Goal: Task Accomplishment & Management: Manage account settings

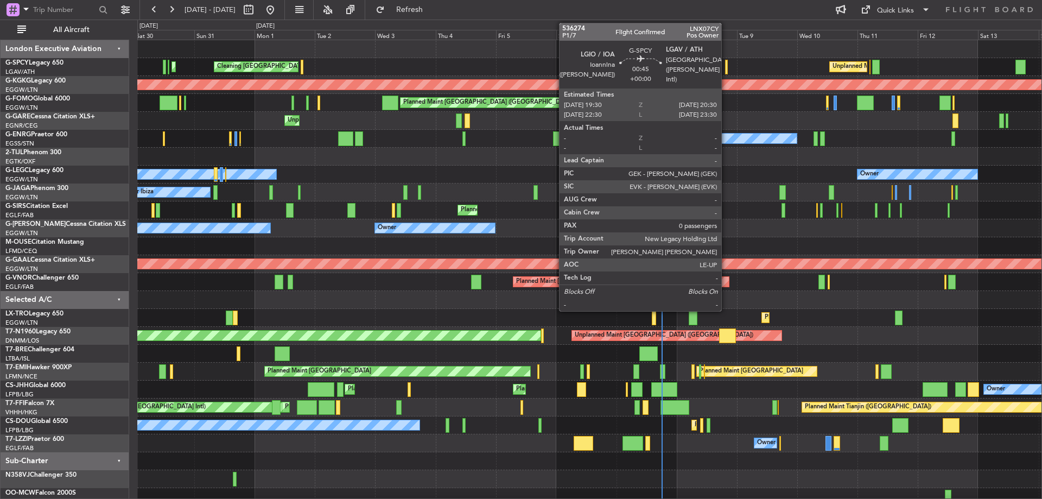
click at [726, 65] on div at bounding box center [726, 67] width 3 height 15
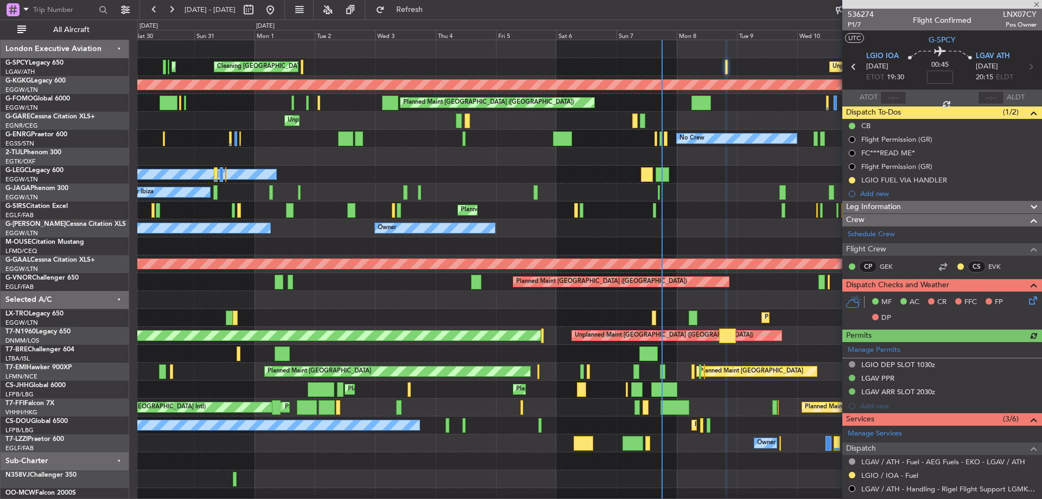
click at [1027, 296] on icon at bounding box center [1031, 298] width 9 height 9
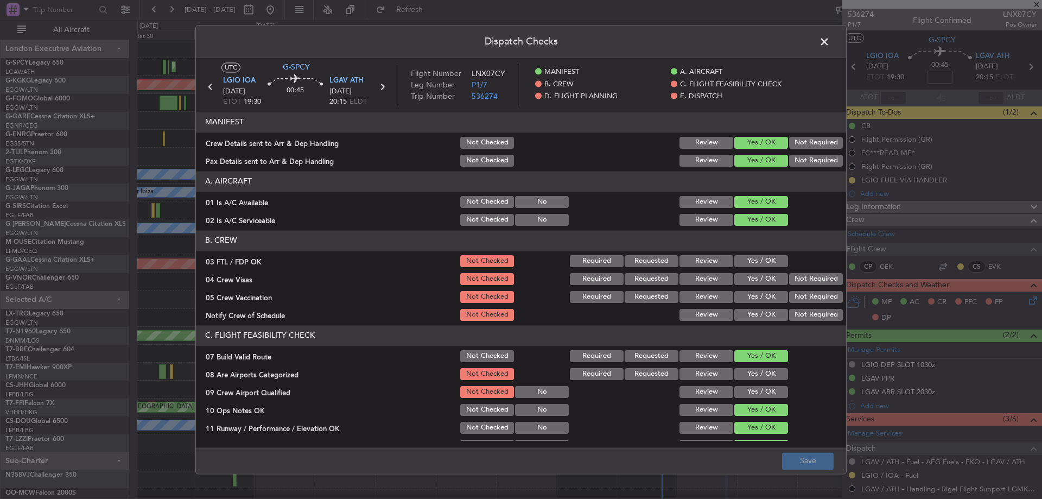
drag, startPoint x: 754, startPoint y: 258, endPoint x: 797, endPoint y: 283, distance: 50.1
click at [757, 259] on button "Yes / OK" at bounding box center [761, 261] width 54 height 12
click at [814, 281] on button "Not Required" at bounding box center [816, 279] width 54 height 12
click at [811, 293] on button "Not Required" at bounding box center [816, 297] width 54 height 12
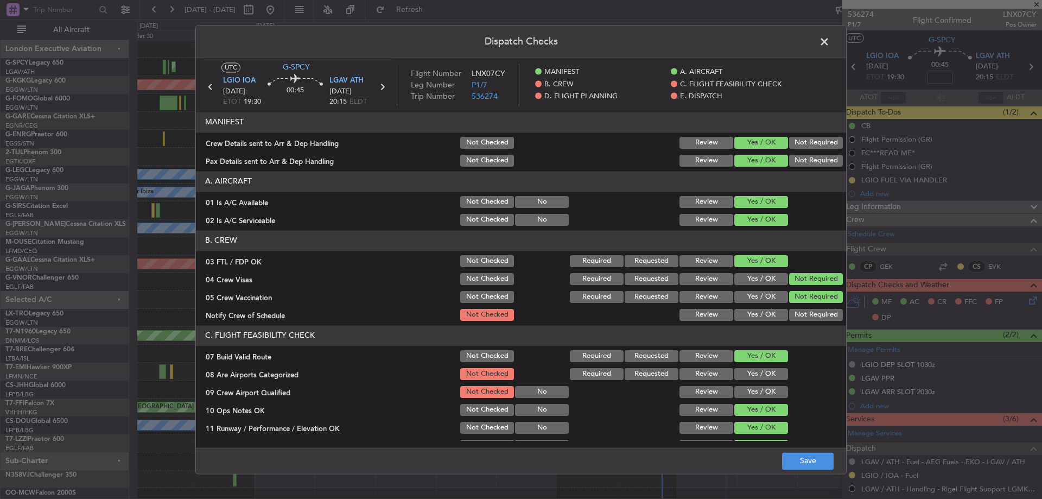
click at [748, 321] on div "Yes / OK" at bounding box center [760, 314] width 55 height 15
click at [759, 312] on button "Yes / OK" at bounding box center [761, 315] width 54 height 12
click at [759, 375] on button "Yes / OK" at bounding box center [761, 374] width 54 height 12
click at [760, 395] on button "Yes / OK" at bounding box center [761, 392] width 54 height 12
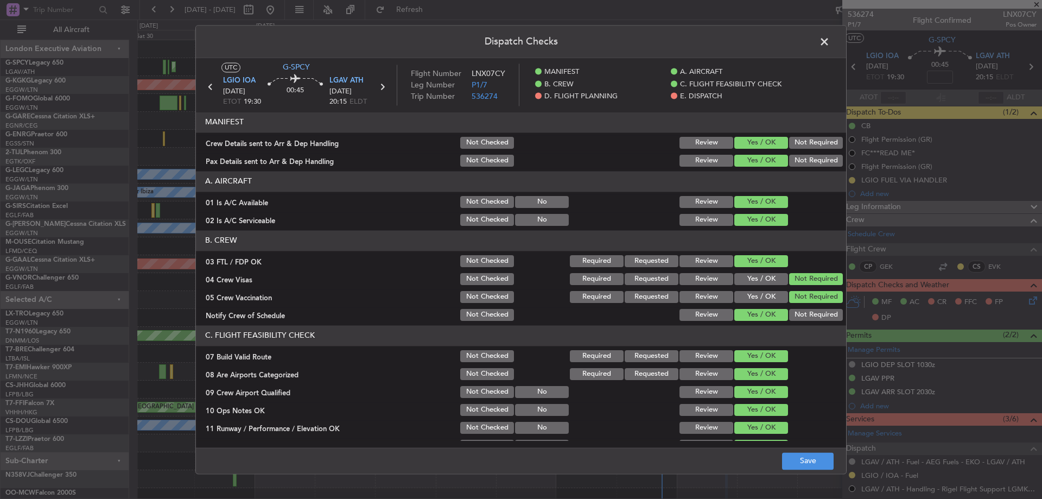
click at [798, 469] on footer "Save" at bounding box center [521, 460] width 650 height 26
click at [803, 461] on button "Save" at bounding box center [808, 460] width 52 height 17
click at [830, 45] on span at bounding box center [830, 45] width 0 height 22
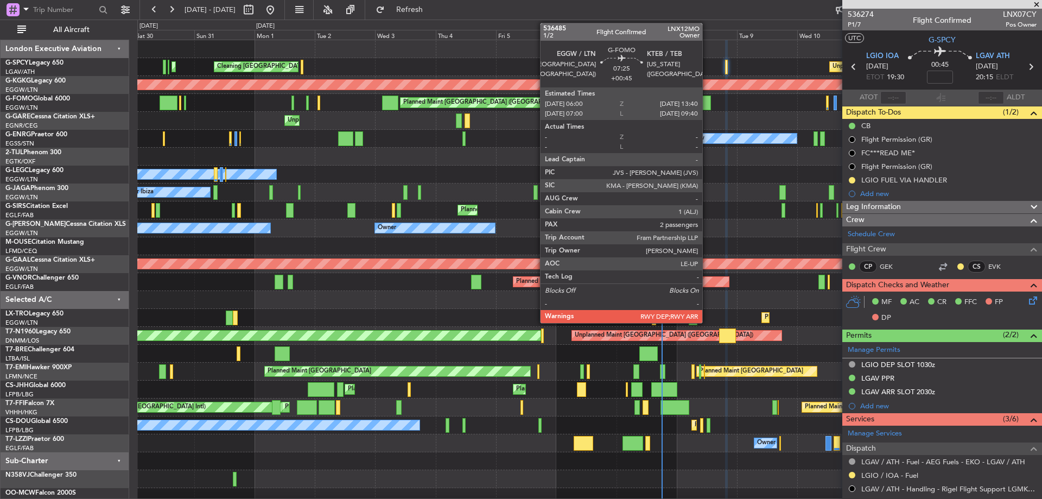
click at [707, 99] on div at bounding box center [701, 103] width 20 height 15
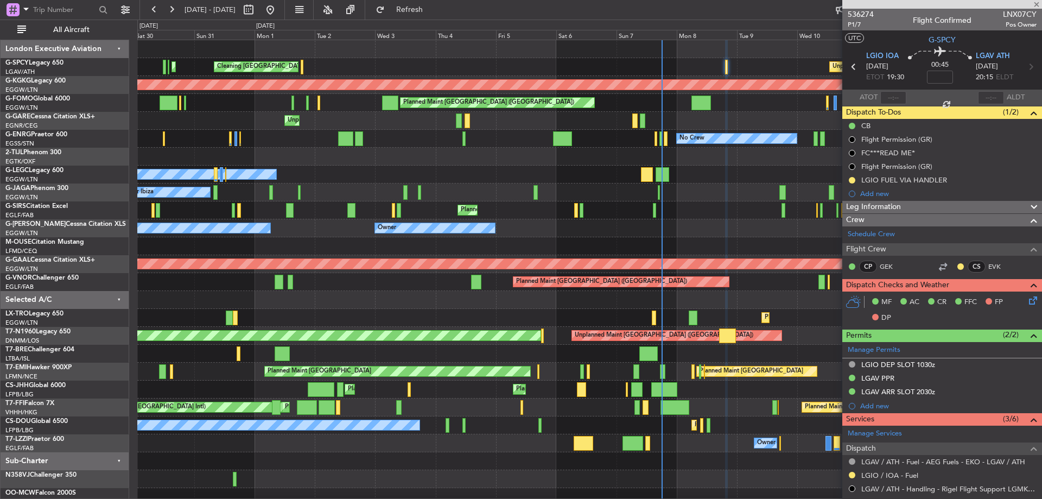
type input "+00:45"
type input "2"
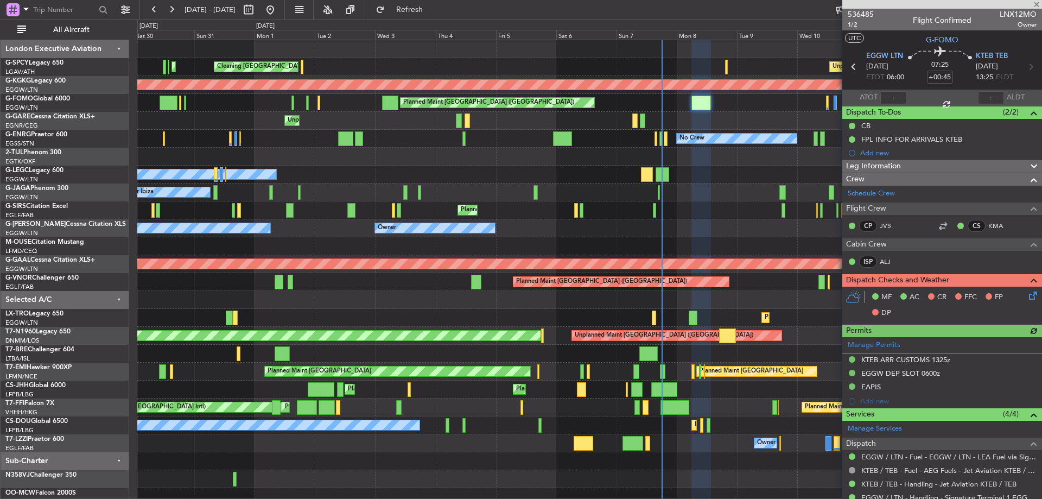
click at [1029, 297] on icon at bounding box center [1031, 293] width 9 height 9
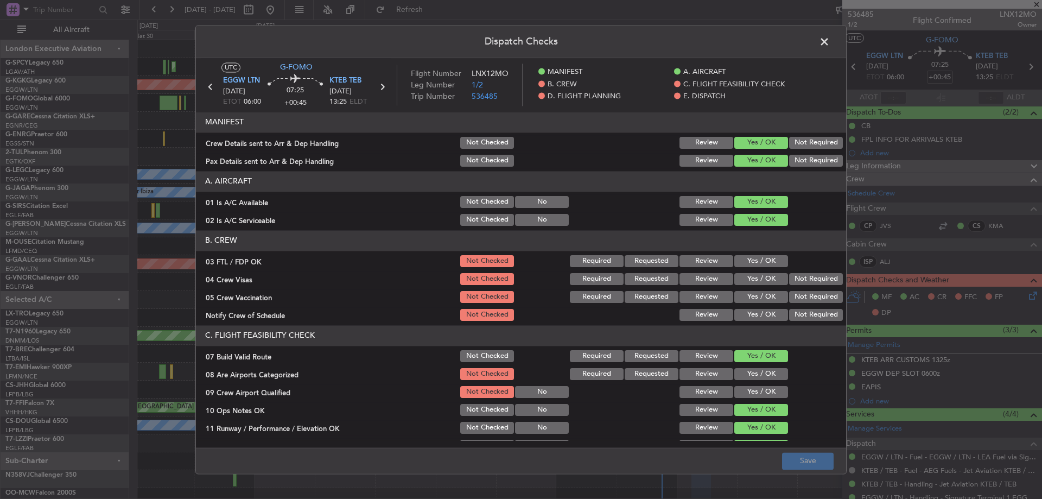
click at [744, 264] on button "Yes / OK" at bounding box center [761, 261] width 54 height 12
click at [821, 283] on button "Not Required" at bounding box center [816, 279] width 54 height 12
click at [813, 297] on button "Not Required" at bounding box center [816, 297] width 54 height 12
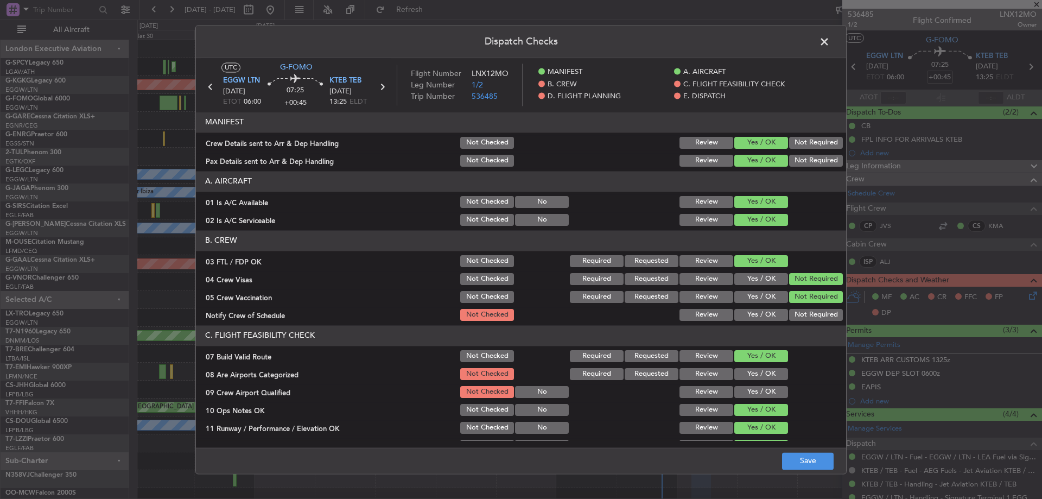
click at [777, 316] on button "Yes / OK" at bounding box center [761, 315] width 54 height 12
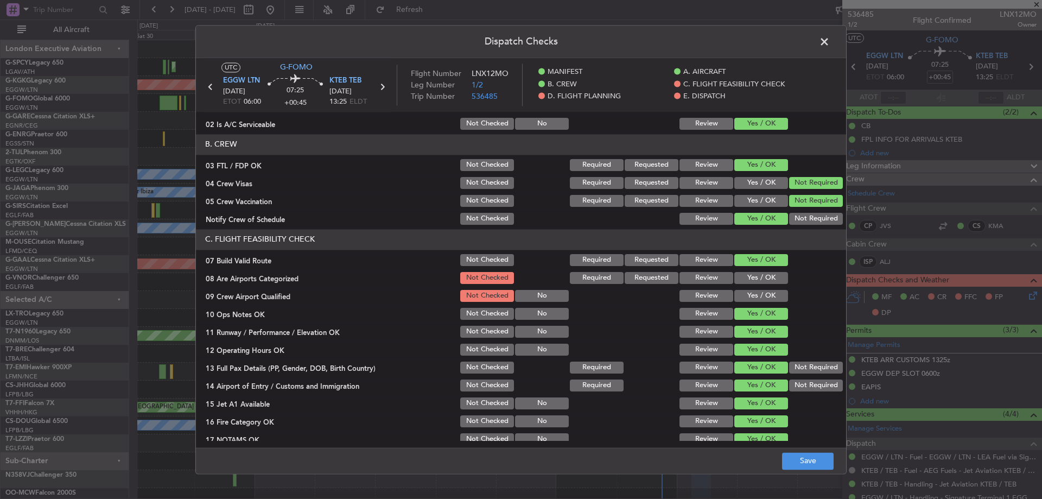
scroll to position [109, 0]
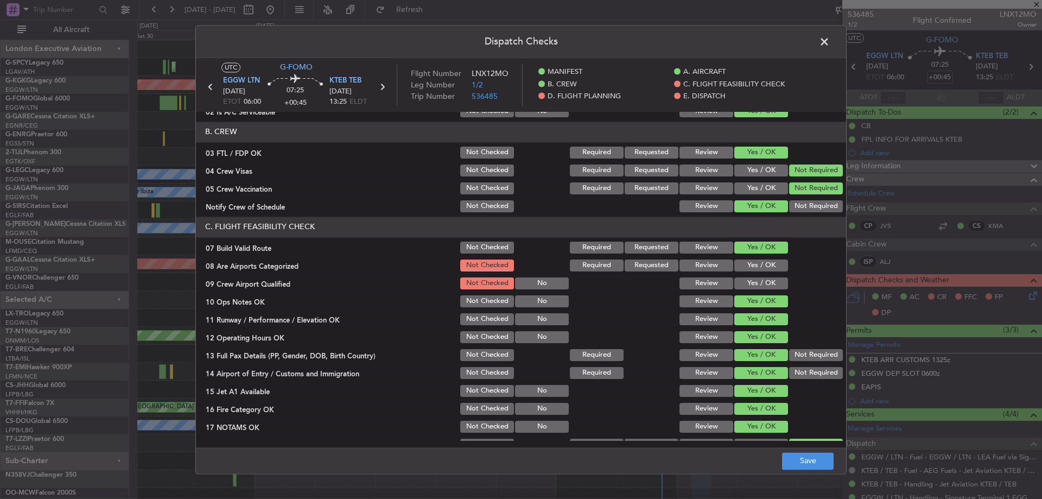
click at [765, 264] on button "Yes / OK" at bounding box center [761, 265] width 54 height 12
drag, startPoint x: 755, startPoint y: 283, endPoint x: 771, endPoint y: 327, distance: 46.9
click at [755, 283] on button "Yes / OK" at bounding box center [761, 283] width 54 height 12
click at [808, 461] on button "Save" at bounding box center [808, 460] width 52 height 17
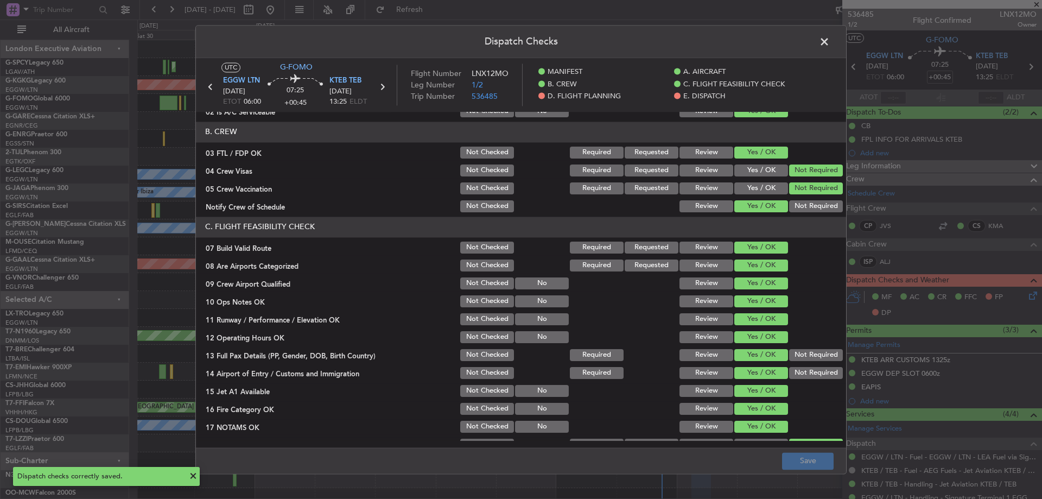
click at [830, 41] on span at bounding box center [830, 45] width 0 height 22
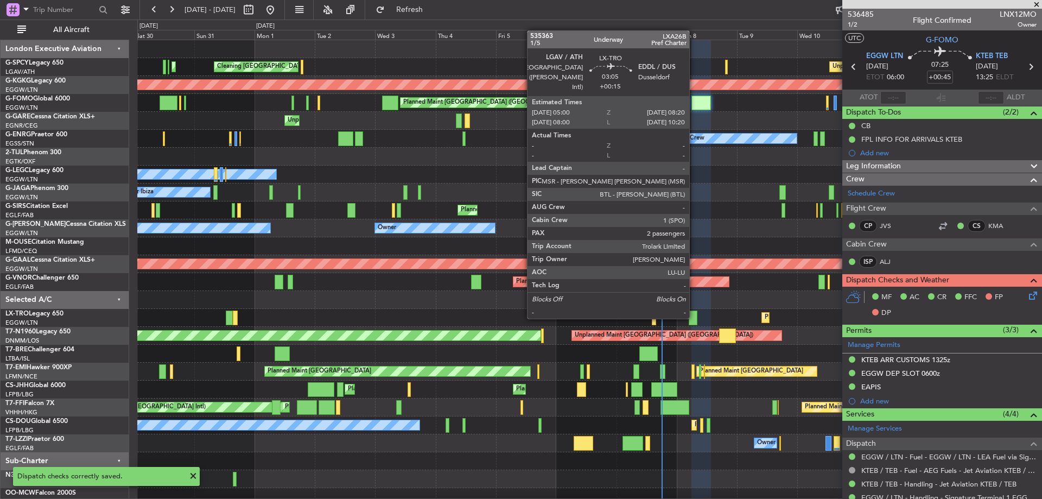
click at [694, 318] on div at bounding box center [693, 317] width 9 height 15
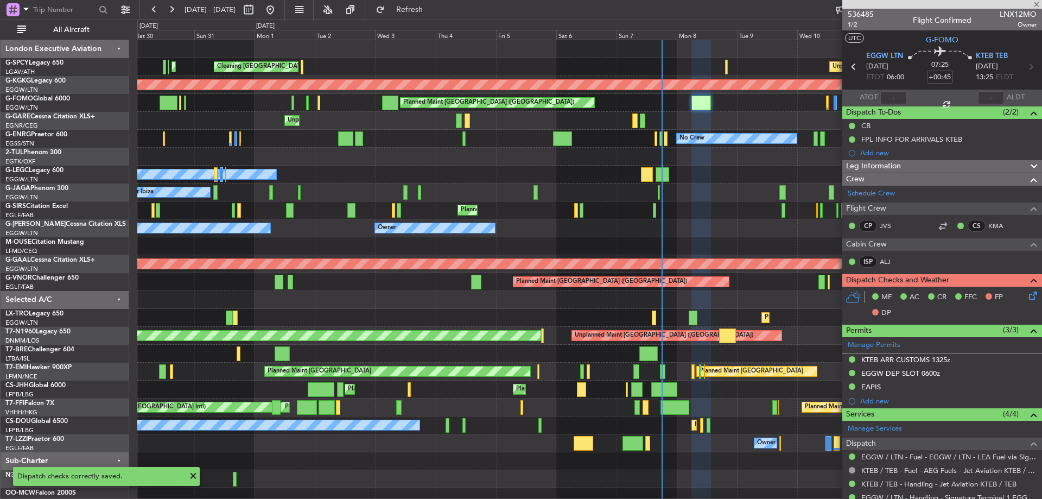
type input "+00:15"
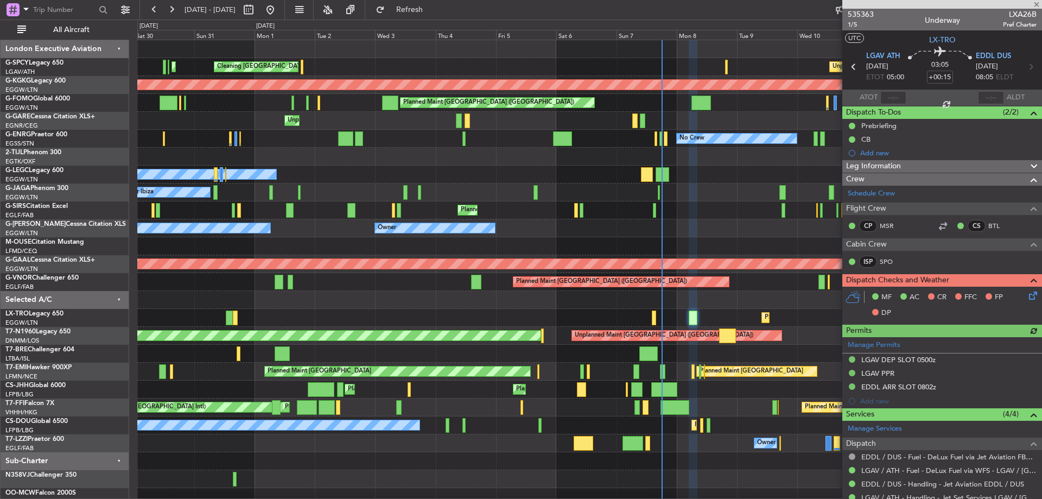
click at [1027, 295] on icon at bounding box center [1031, 293] width 9 height 9
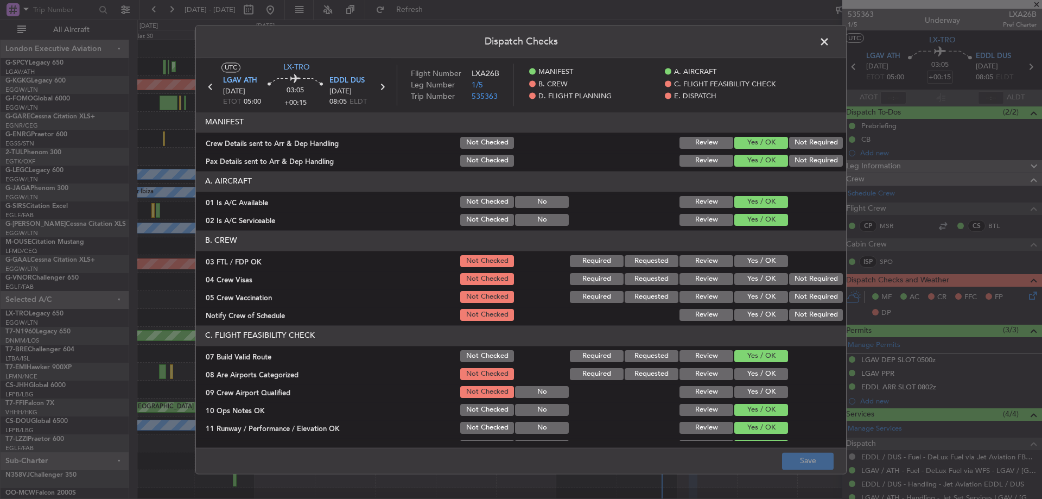
click at [749, 258] on button "Yes / OK" at bounding box center [761, 261] width 54 height 12
click at [813, 284] on button "Not Required" at bounding box center [816, 279] width 54 height 12
drag, startPoint x: 805, startPoint y: 294, endPoint x: 792, endPoint y: 303, distance: 16.7
click at [802, 297] on button "Not Required" at bounding box center [816, 297] width 54 height 12
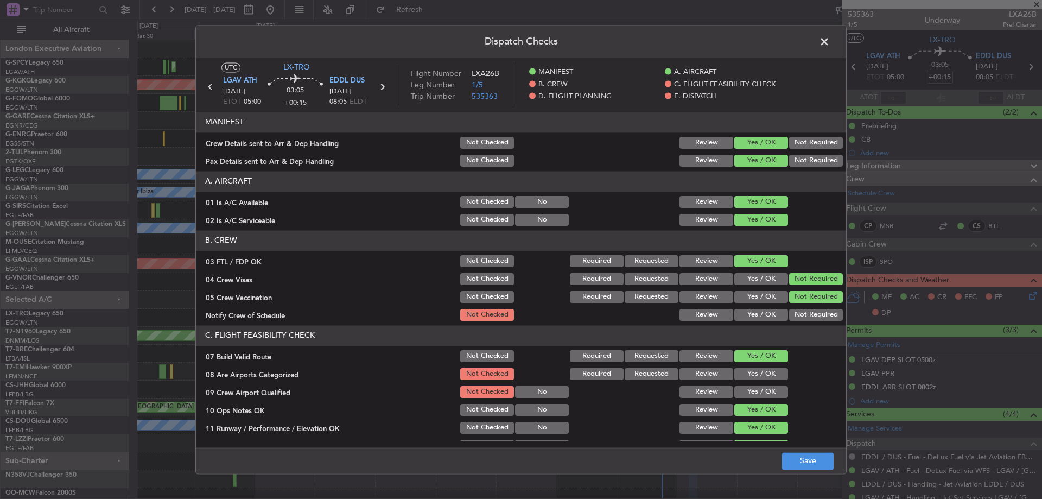
drag, startPoint x: 768, startPoint y: 317, endPoint x: 743, endPoint y: 348, distance: 40.1
click at [767, 318] on button "Yes / OK" at bounding box center [761, 315] width 54 height 12
click at [743, 372] on button "Yes / OK" at bounding box center [761, 374] width 54 height 12
drag, startPoint x: 745, startPoint y: 389, endPoint x: 785, endPoint y: 449, distance: 72.7
click at [747, 391] on button "Yes / OK" at bounding box center [761, 392] width 54 height 12
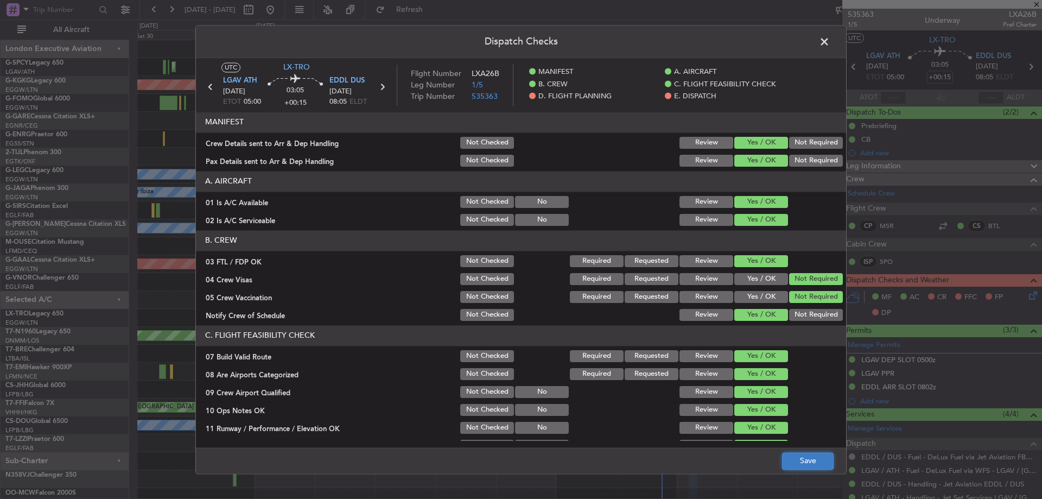
click at [793, 456] on button "Save" at bounding box center [808, 460] width 52 height 17
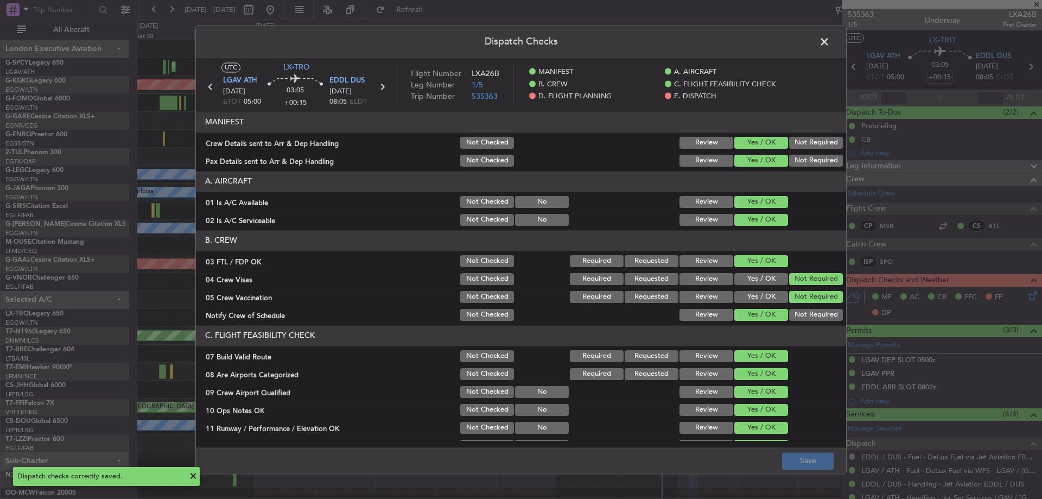
click at [830, 45] on span at bounding box center [830, 45] width 0 height 22
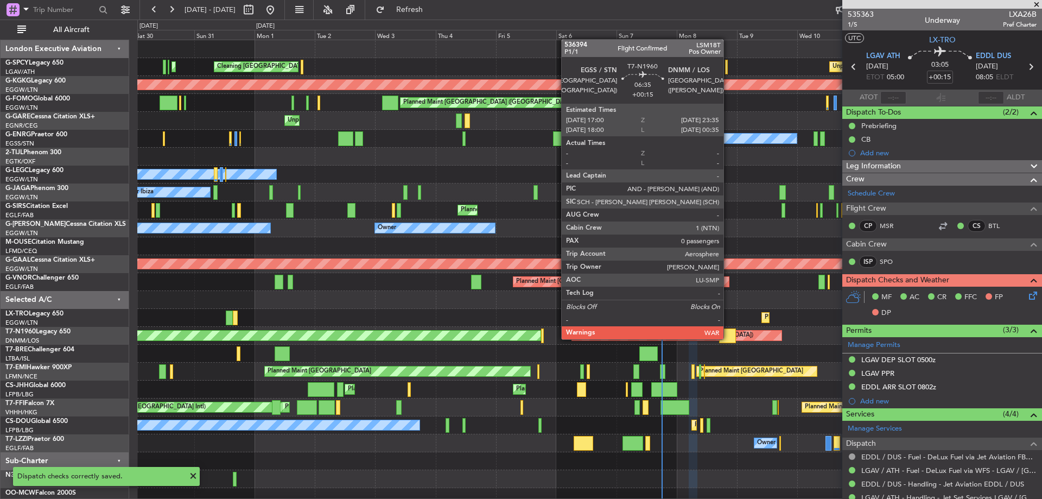
click at [728, 338] on div at bounding box center [727, 335] width 17 height 15
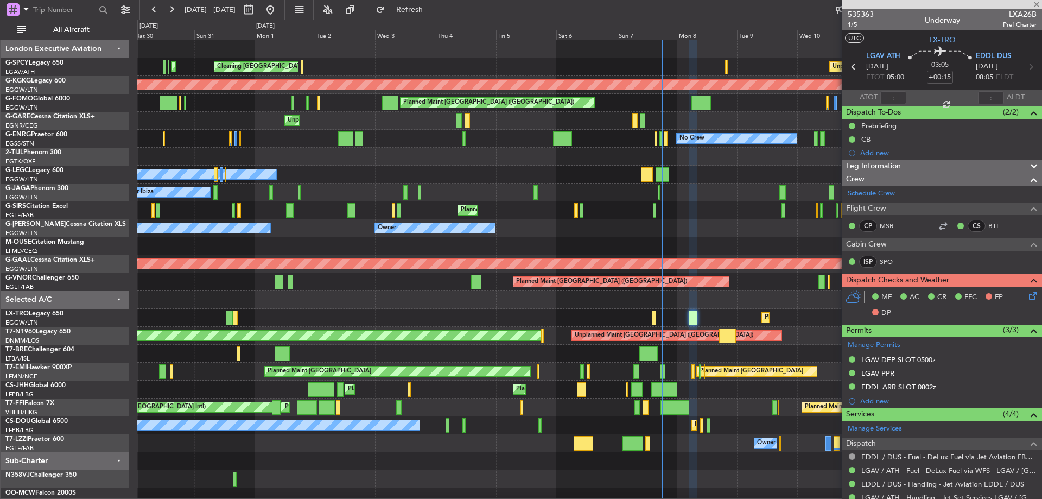
type input "0"
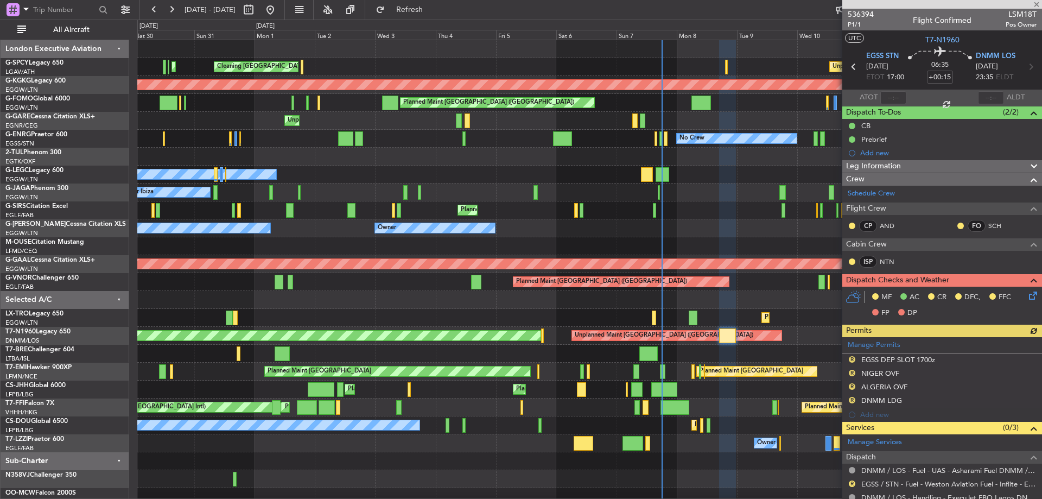
click at [1027, 291] on icon at bounding box center [1031, 293] width 9 height 9
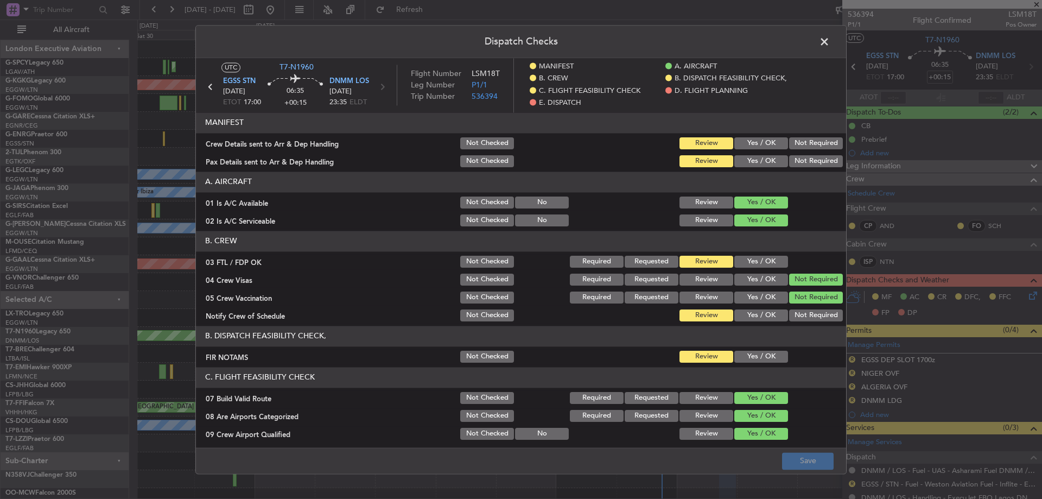
click at [749, 261] on button "Yes / OK" at bounding box center [761, 262] width 54 height 12
click at [760, 314] on button "Yes / OK" at bounding box center [761, 315] width 54 height 12
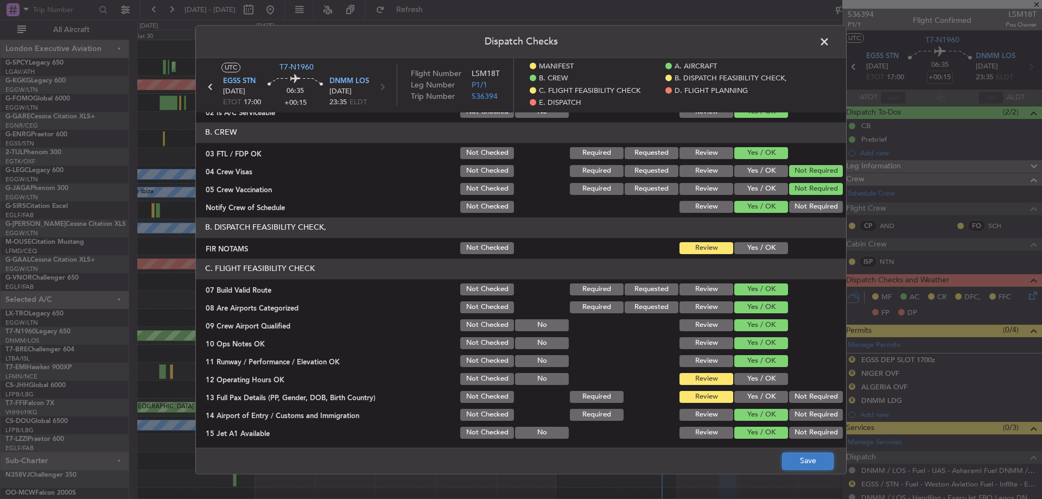
click at [807, 465] on button "Save" at bounding box center [808, 460] width 52 height 17
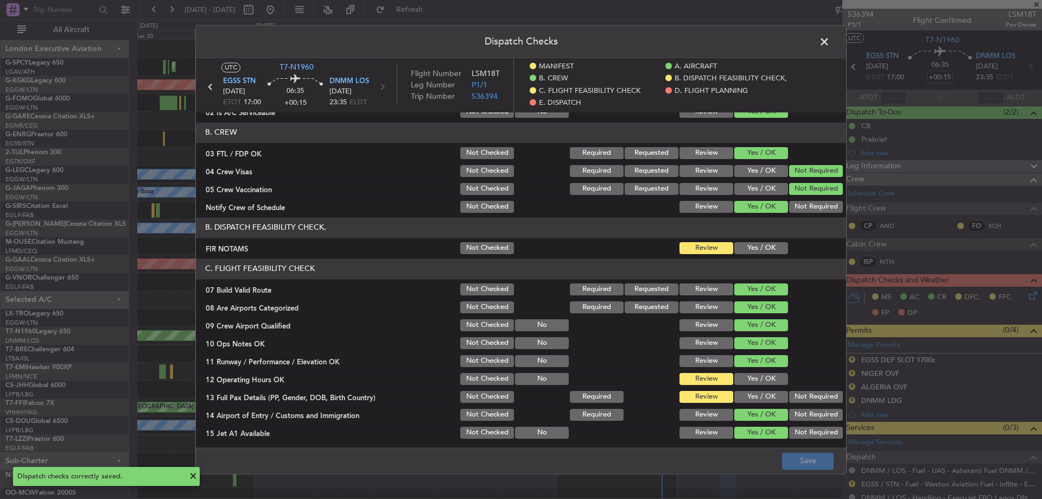
click at [830, 46] on span at bounding box center [830, 45] width 0 height 22
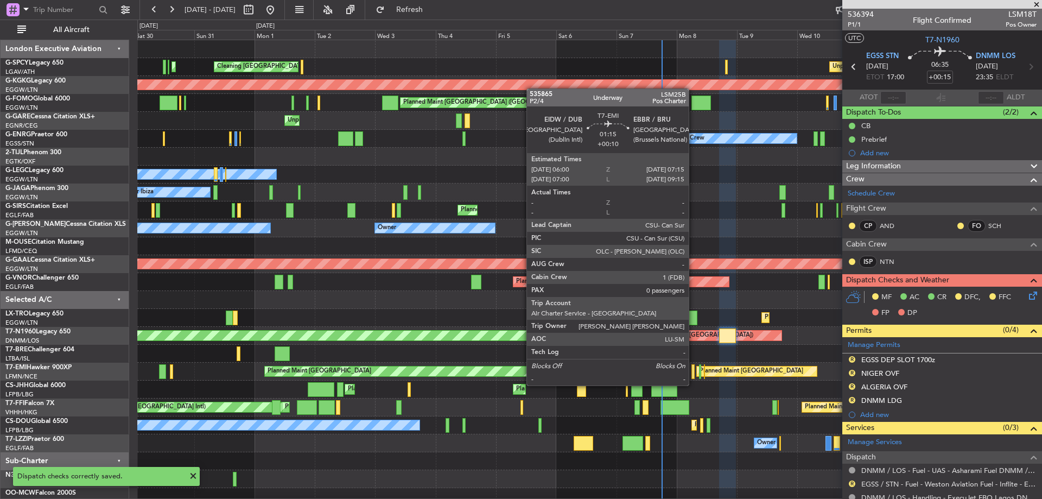
click at [694, 376] on div at bounding box center [692, 371] width 3 height 15
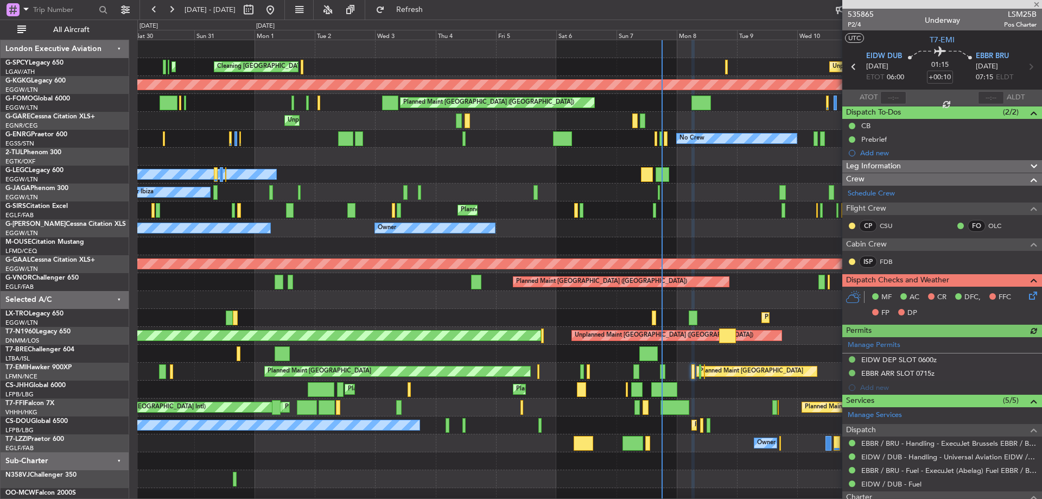
click at [1027, 292] on icon at bounding box center [1031, 293] width 9 height 9
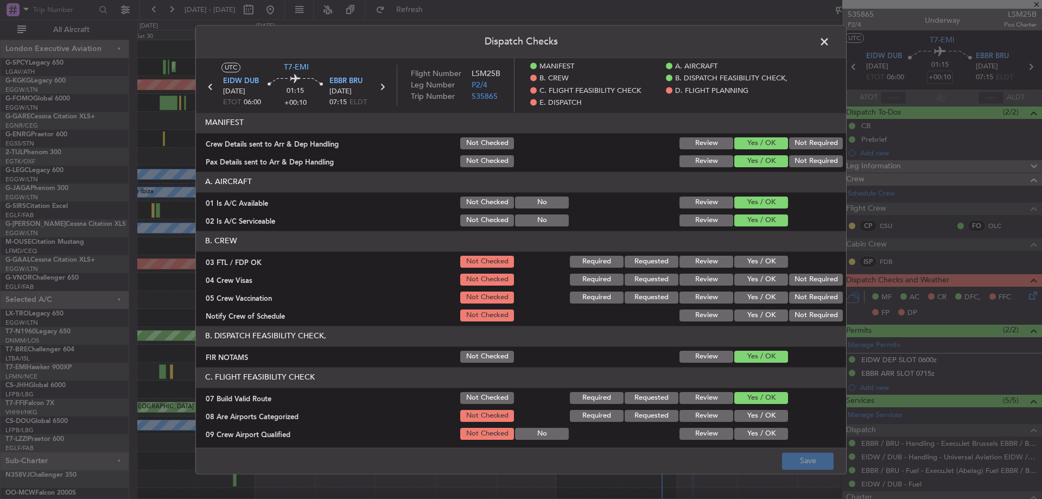
drag, startPoint x: 752, startPoint y: 258, endPoint x: 786, endPoint y: 277, distance: 39.4
click at [756, 258] on button "Yes / OK" at bounding box center [761, 262] width 54 height 12
click at [811, 283] on button "Not Required" at bounding box center [816, 280] width 54 height 12
click at [804, 299] on button "Not Required" at bounding box center [816, 297] width 54 height 12
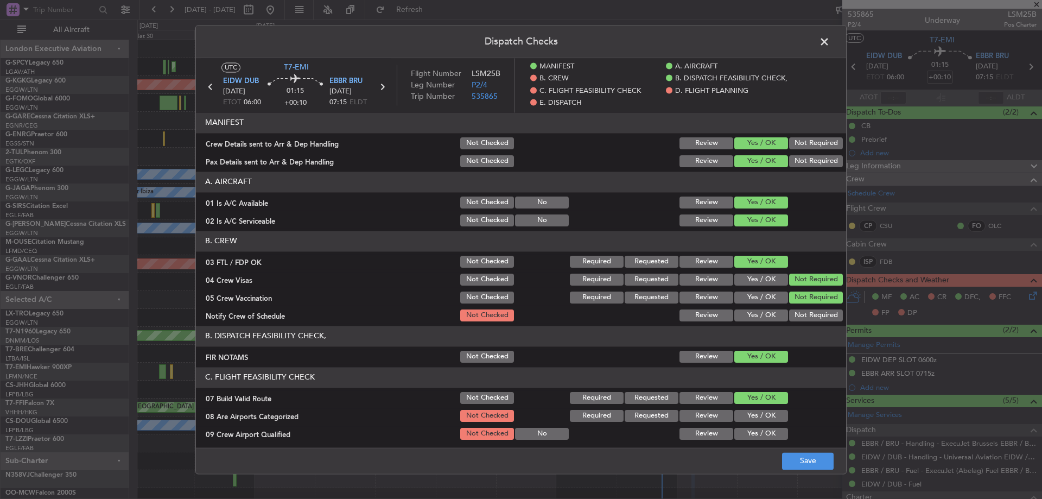
drag, startPoint x: 774, startPoint y: 318, endPoint x: 748, endPoint y: 352, distance: 43.4
click at [773, 319] on button "Yes / OK" at bounding box center [761, 315] width 54 height 12
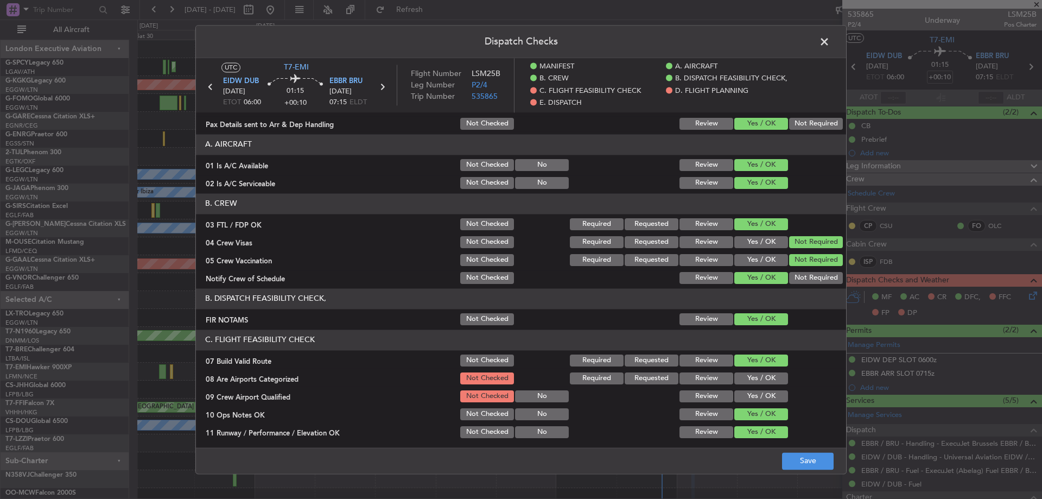
scroll to position [54, 0]
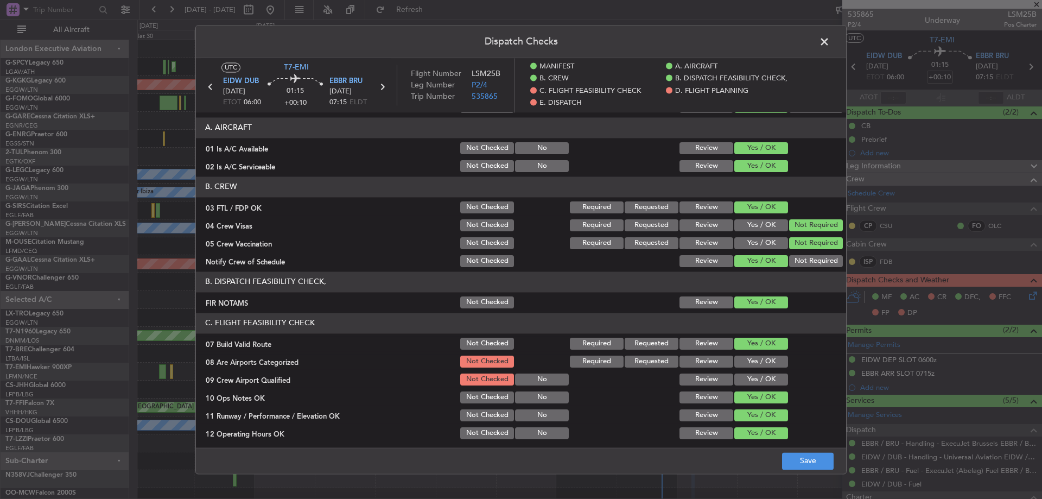
click at [758, 356] on button "Yes / OK" at bounding box center [761, 362] width 54 height 12
drag, startPoint x: 753, startPoint y: 377, endPoint x: 779, endPoint y: 456, distance: 83.1
click at [753, 379] on button "Yes / OK" at bounding box center [761, 379] width 54 height 12
click at [806, 459] on button "Save" at bounding box center [808, 460] width 52 height 17
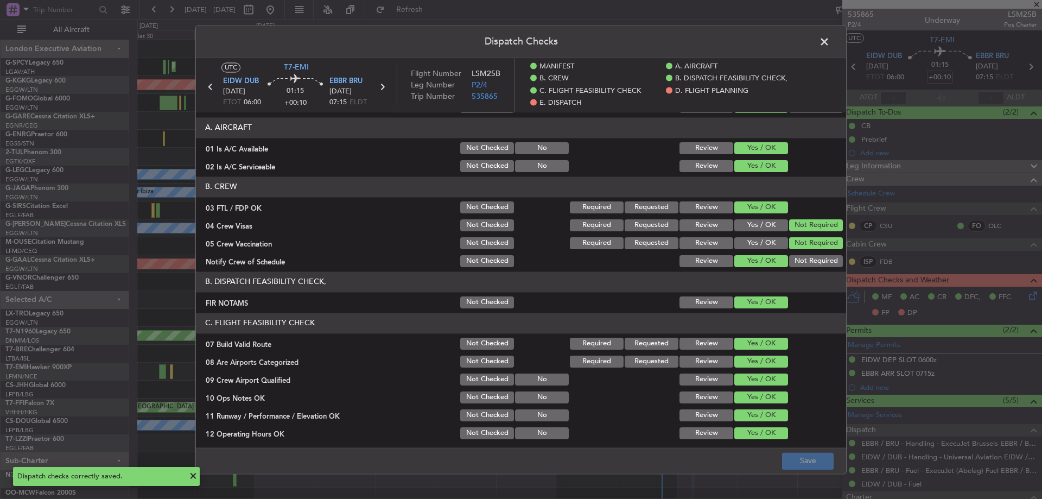
click at [830, 40] on span at bounding box center [830, 45] width 0 height 22
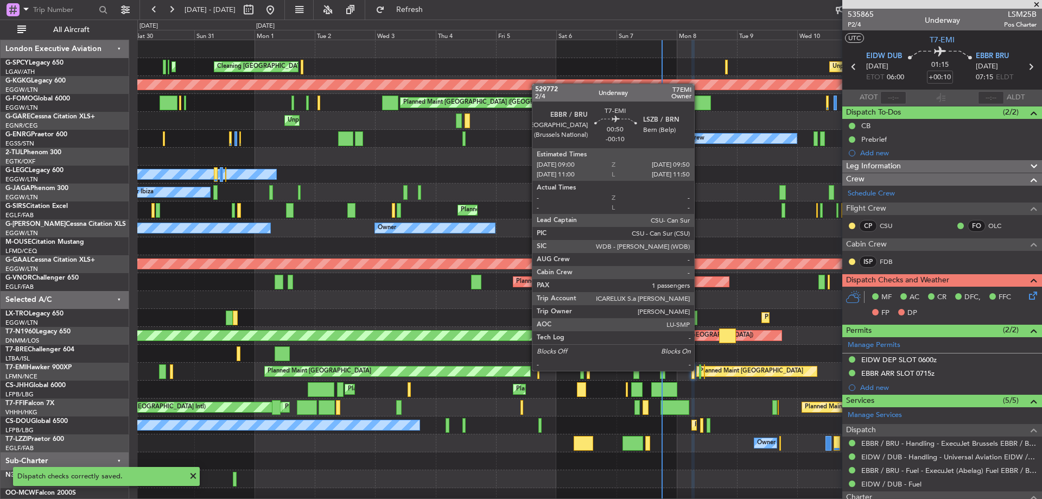
click at [699, 370] on div at bounding box center [700, 371] width 2 height 15
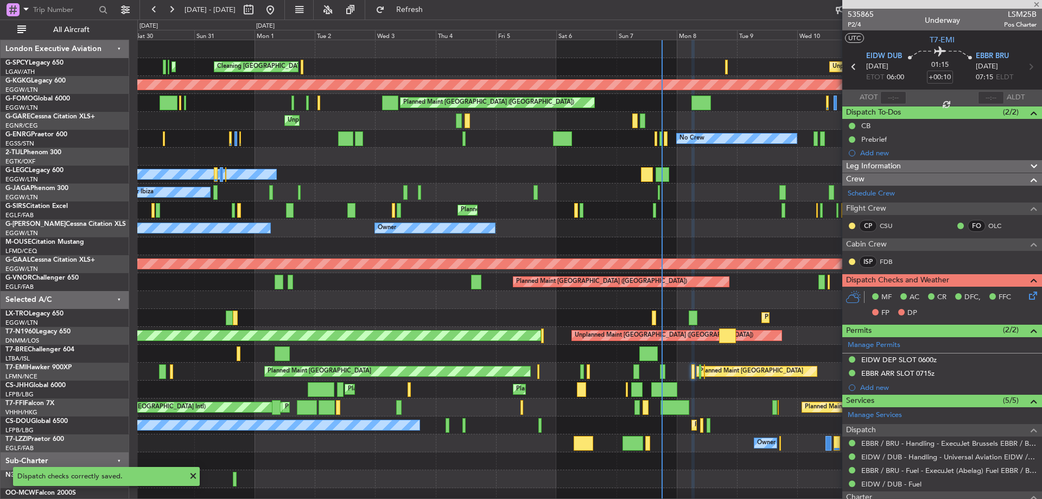
type input "-00:10"
type input "1"
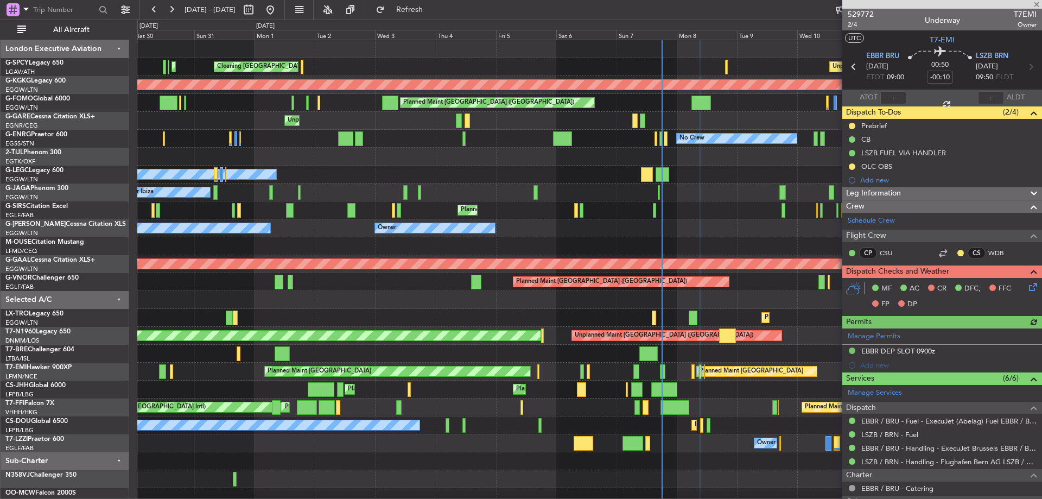
click at [1027, 289] on icon at bounding box center [1031, 285] width 9 height 9
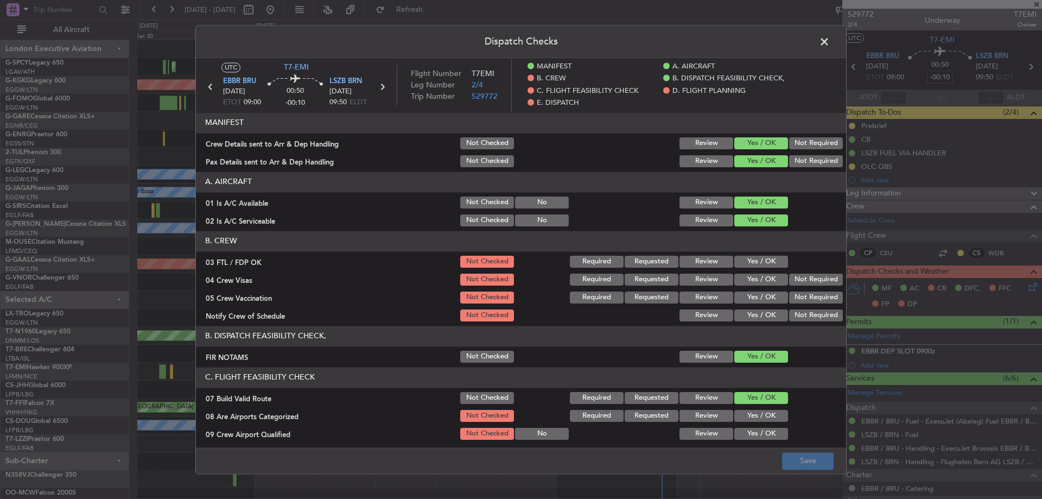
click at [767, 262] on button "Yes / OK" at bounding box center [761, 262] width 54 height 12
click at [796, 278] on button "Not Required" at bounding box center [816, 280] width 54 height 12
drag, startPoint x: 796, startPoint y: 292, endPoint x: 766, endPoint y: 323, distance: 43.0
click at [795, 296] on button "Not Required" at bounding box center [816, 297] width 54 height 12
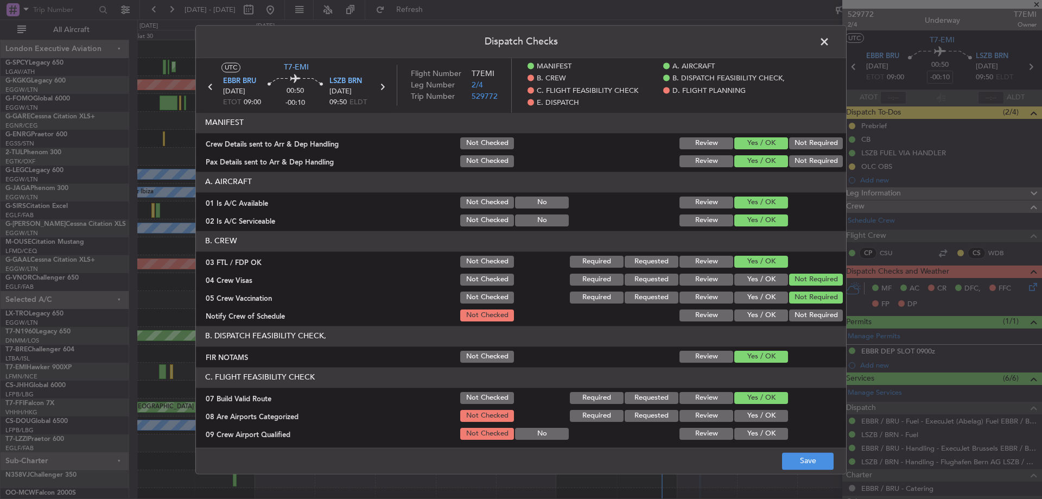
click at [764, 325] on article "MANIFEST Crew Details sent to Arr & Dep Handling Not Checked Review Yes / OK No…" at bounding box center [521, 276] width 650 height 328
click at [766, 314] on button "Yes / OK" at bounding box center [761, 315] width 54 height 12
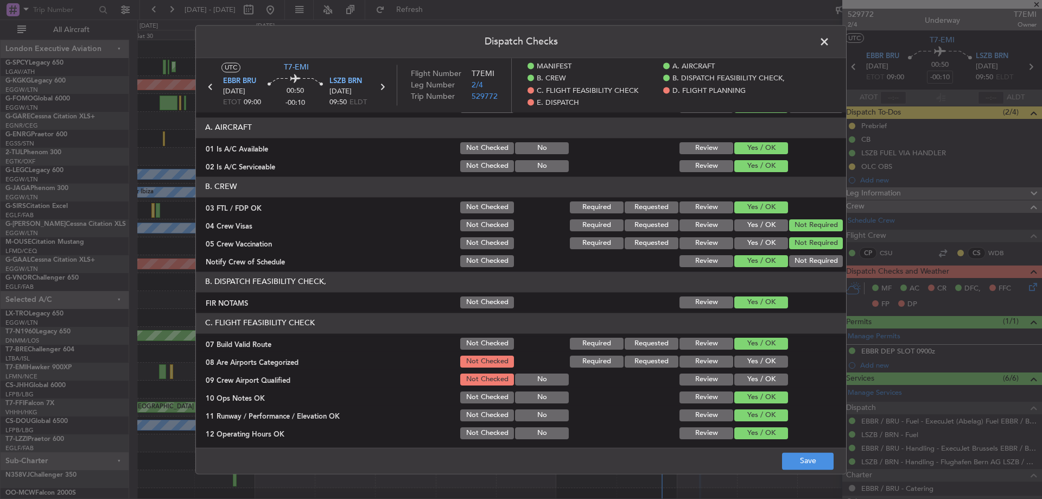
click at [755, 368] on div "Yes / OK" at bounding box center [760, 361] width 55 height 15
click at [759, 363] on button "Yes / OK" at bounding box center [761, 362] width 54 height 12
click at [754, 382] on button "Yes / OK" at bounding box center [761, 379] width 54 height 12
click at [795, 454] on button "Save" at bounding box center [808, 460] width 52 height 17
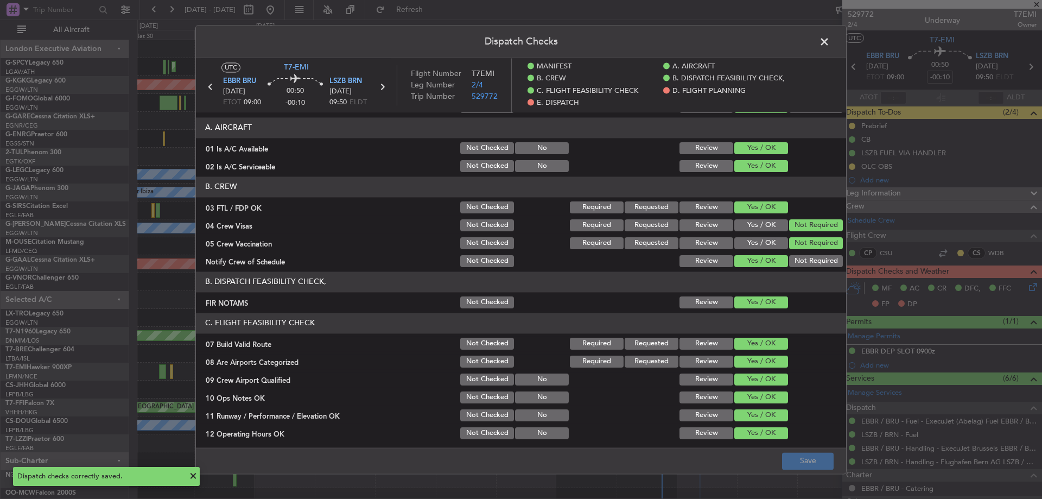
click at [830, 42] on span at bounding box center [830, 45] width 0 height 22
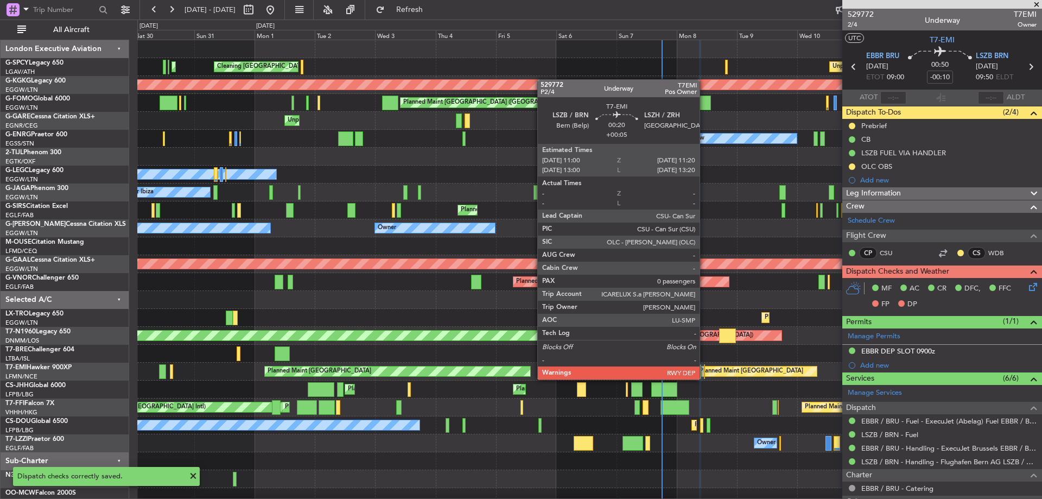
click at [705, 378] on div at bounding box center [704, 371] width 1 height 15
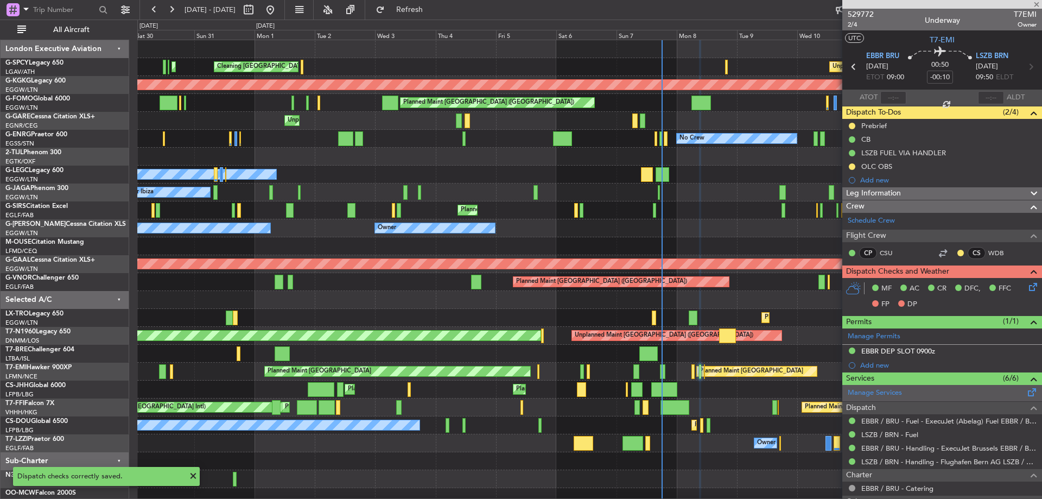
type input "+00:05"
type input "0"
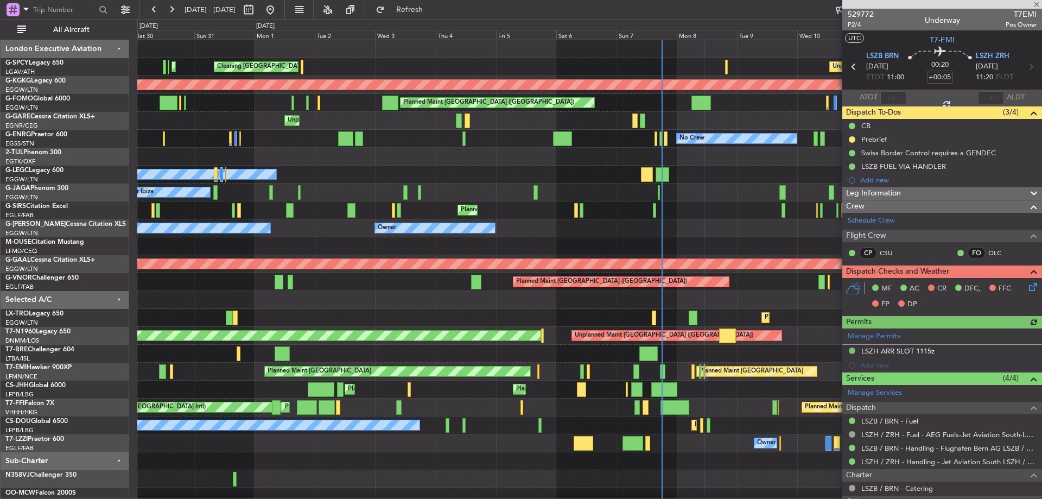
click at [1027, 283] on icon at bounding box center [1031, 285] width 9 height 9
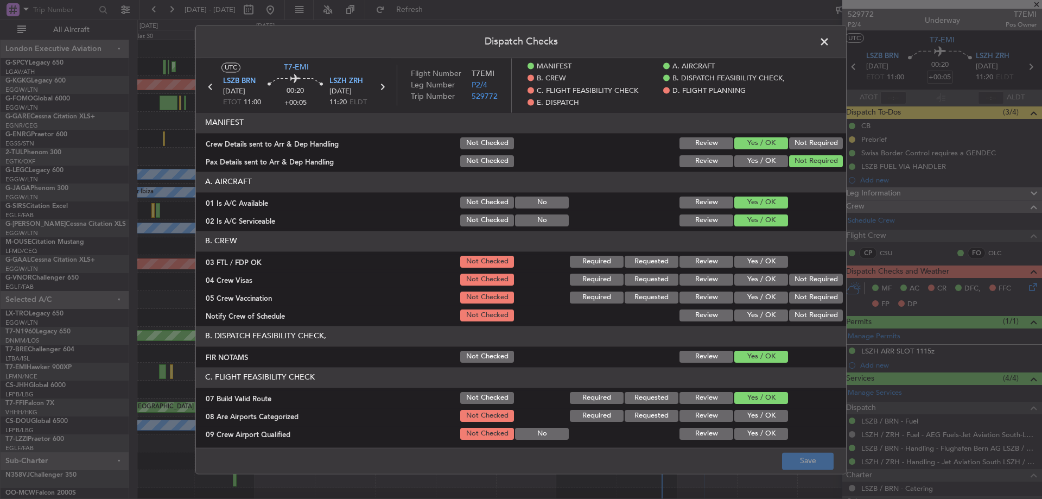
click at [761, 259] on button "Yes / OK" at bounding box center [761, 262] width 54 height 12
click at [816, 278] on button "Not Required" at bounding box center [816, 280] width 54 height 12
click at [807, 301] on button "Not Required" at bounding box center [816, 297] width 54 height 12
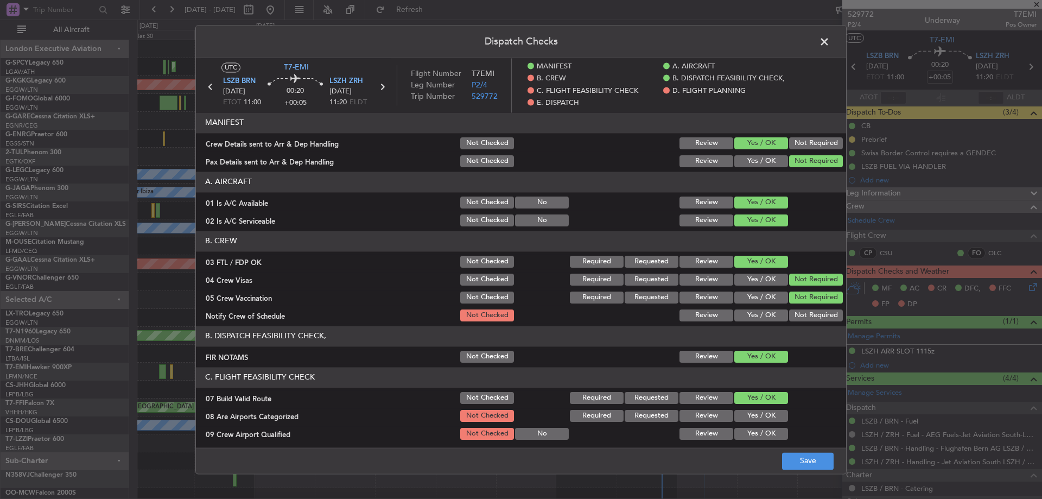
click at [753, 321] on button "Yes / OK" at bounding box center [761, 315] width 54 height 12
click at [763, 414] on button "Yes / OK" at bounding box center [761, 416] width 54 height 12
click at [756, 439] on button "Yes / OK" at bounding box center [761, 434] width 54 height 12
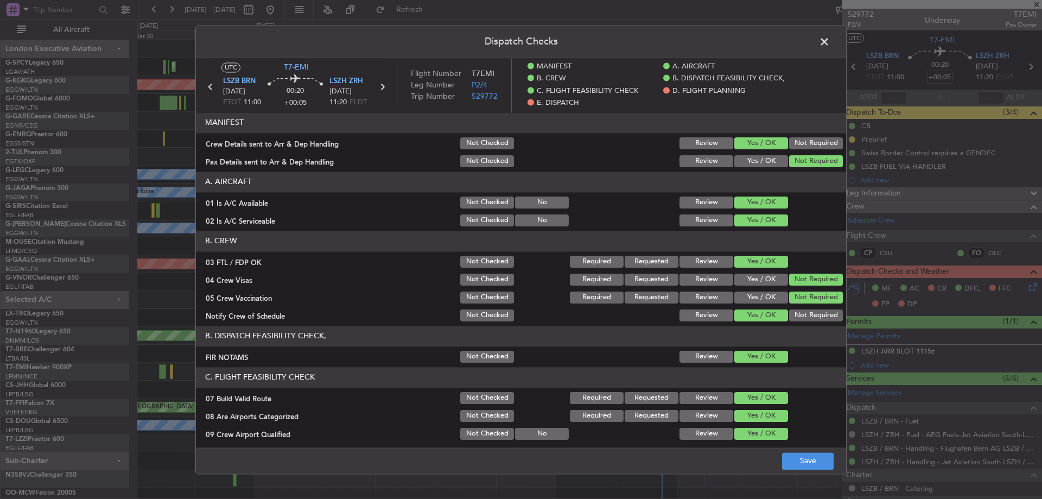
scroll to position [109, 0]
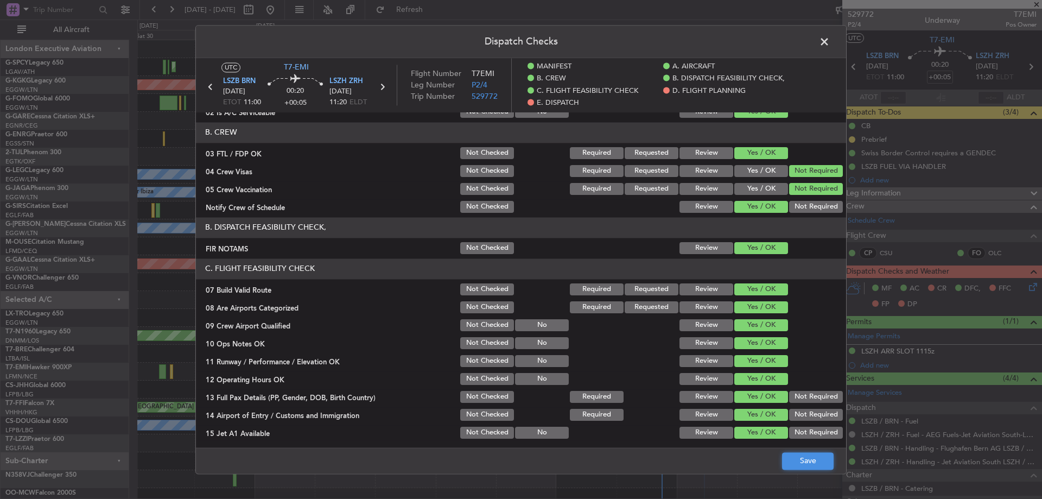
click at [823, 456] on button "Save" at bounding box center [808, 460] width 52 height 17
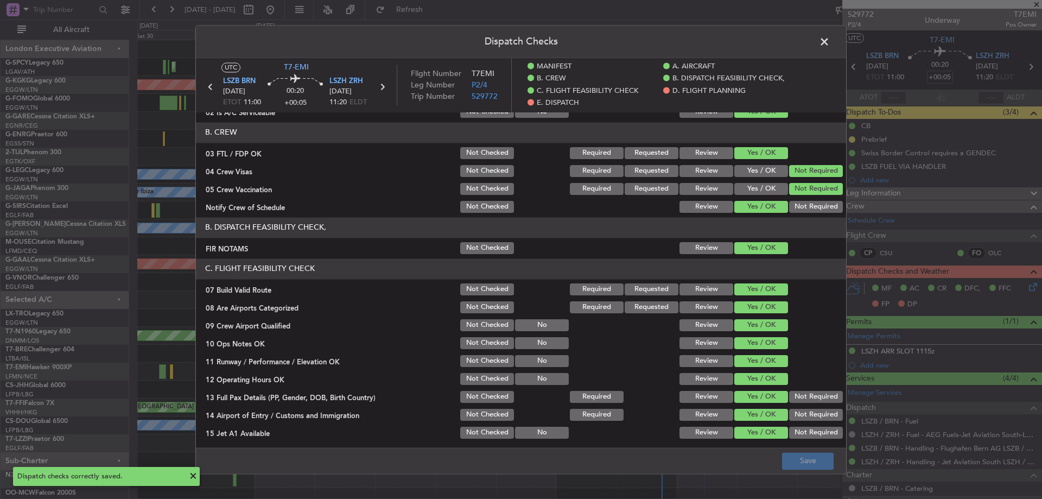
click at [830, 38] on span at bounding box center [830, 45] width 0 height 22
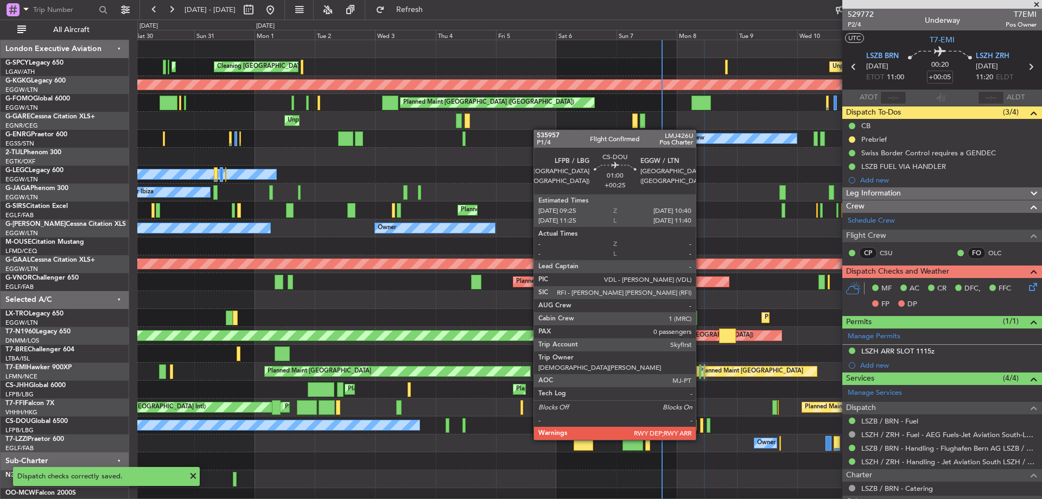
click at [701, 429] on div at bounding box center [701, 425] width 3 height 15
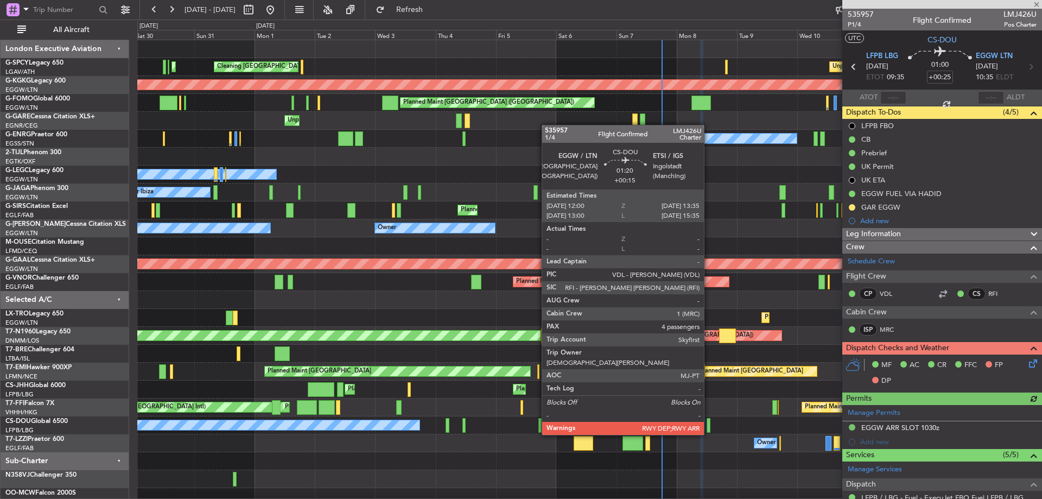
click at [709, 424] on div at bounding box center [709, 425] width 4 height 15
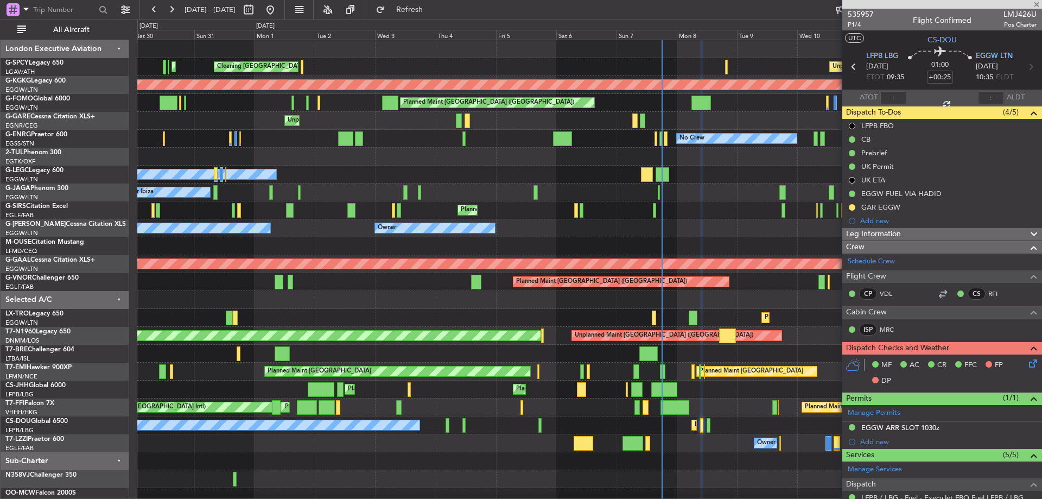
type input "+00:15"
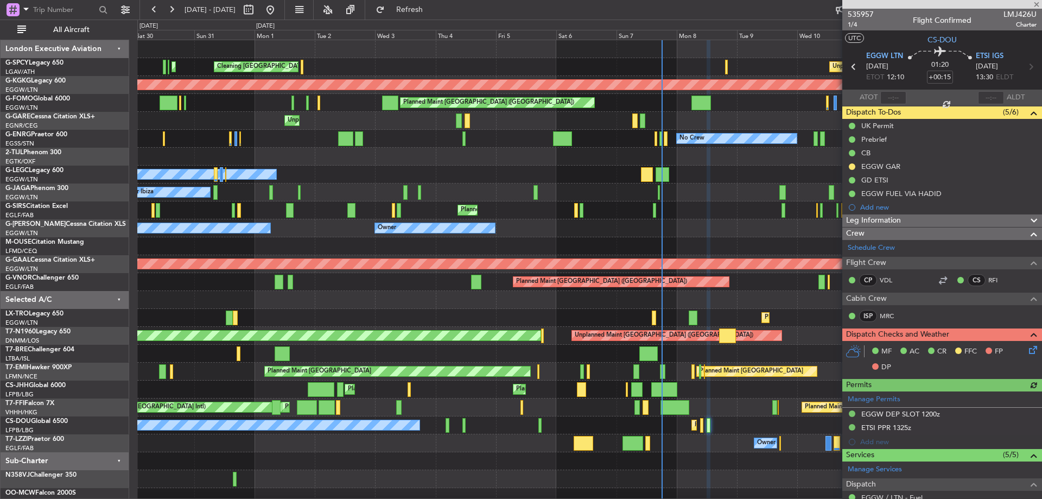
scroll to position [7, 0]
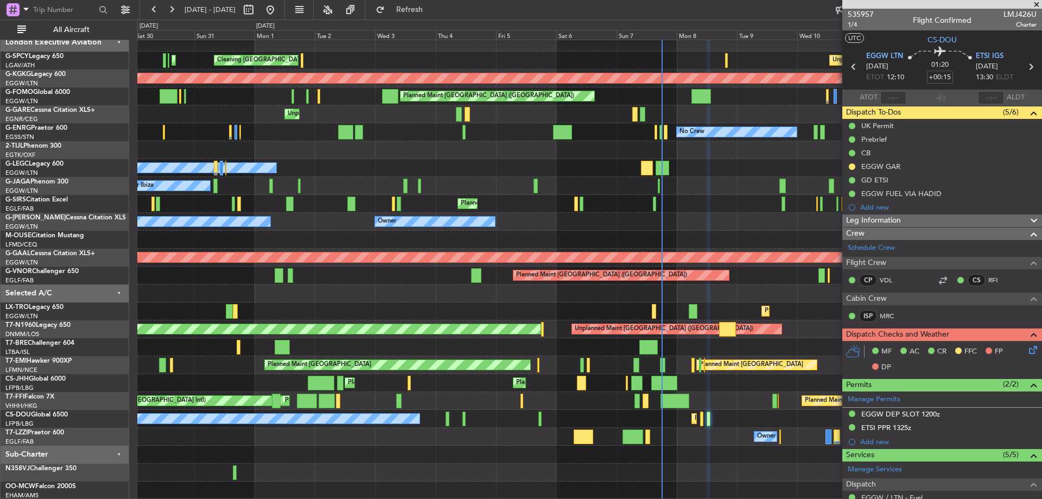
click at [1038, 2] on span at bounding box center [1036, 5] width 11 height 10
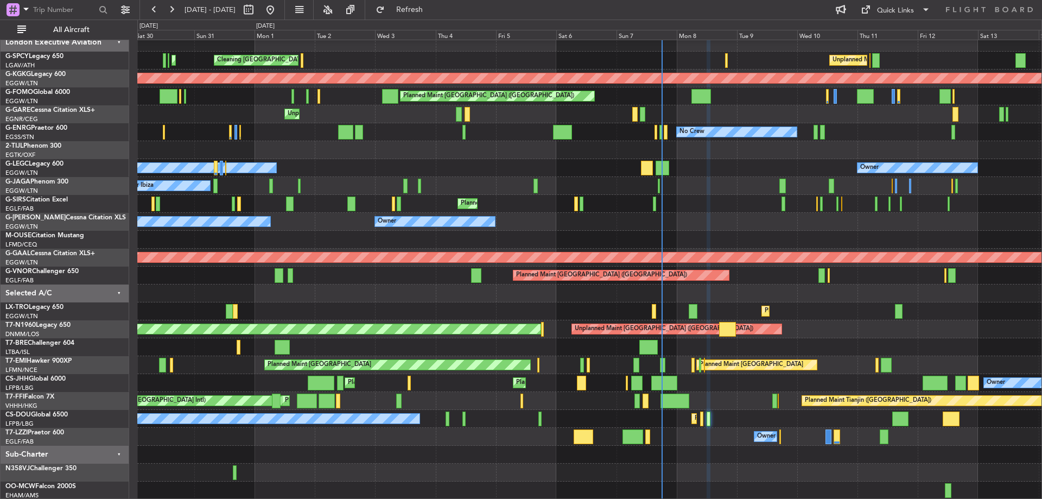
type input "0"
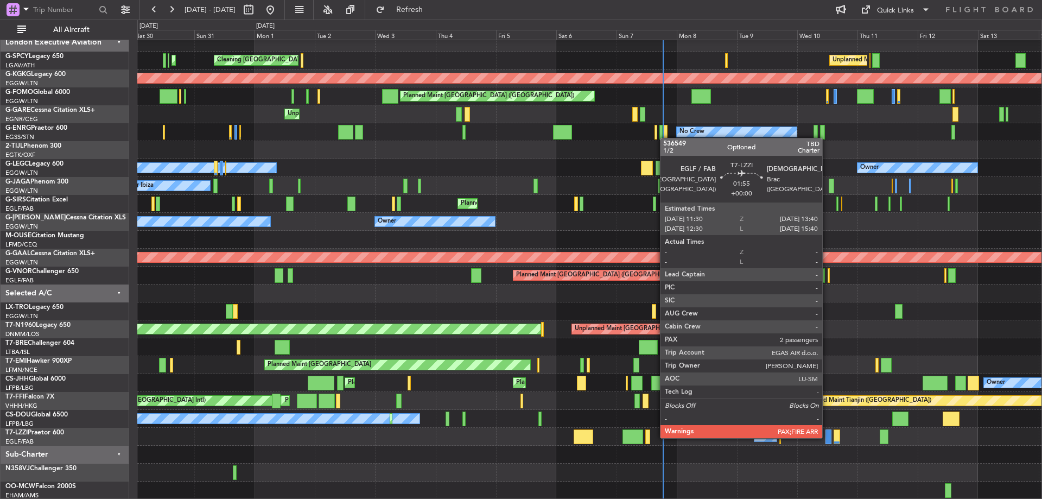
click at [827, 437] on div at bounding box center [829, 436] width 6 height 15
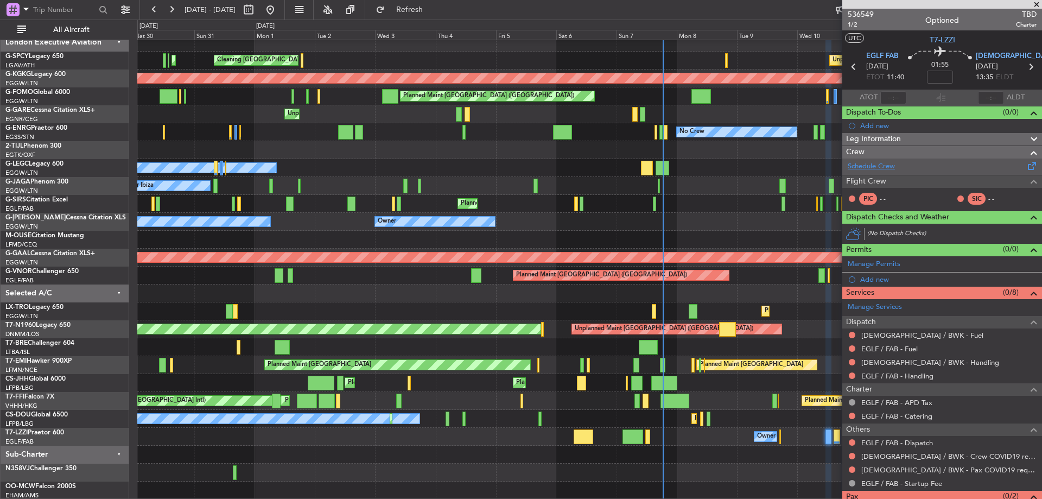
click at [890, 166] on link "Schedule Crew" at bounding box center [871, 166] width 47 height 11
click at [859, 13] on span "536549" at bounding box center [861, 14] width 26 height 11
